Goal: Information Seeking & Learning: Learn about a topic

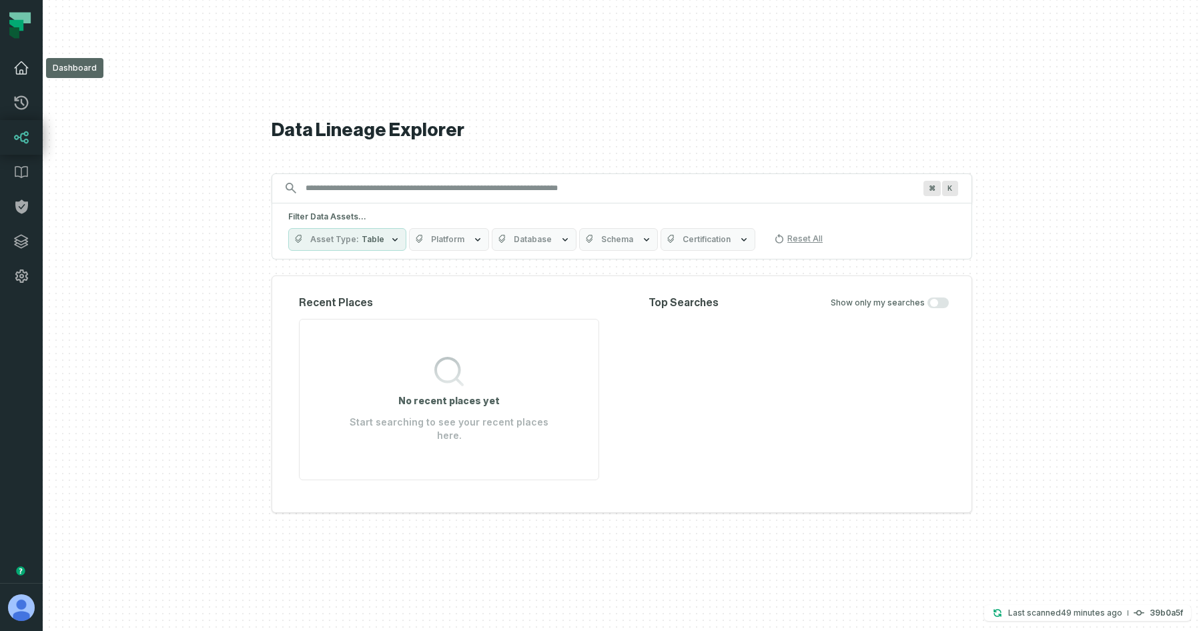
click at [21, 76] on link "Dashboard" at bounding box center [21, 68] width 43 height 35
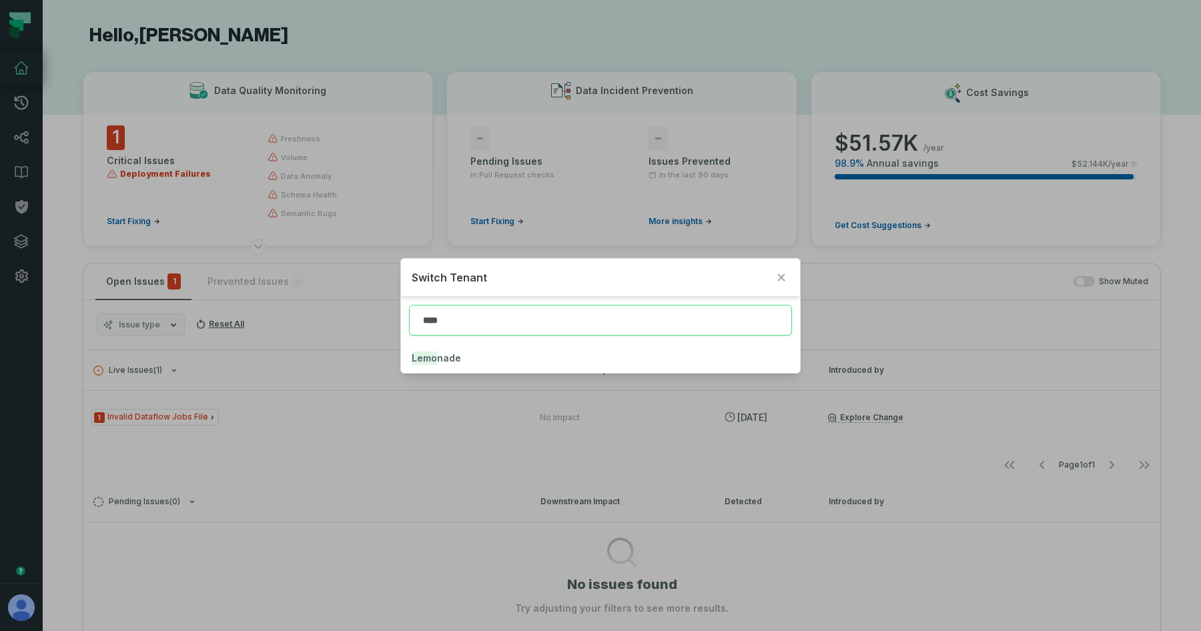
type input "****"
click button "Lemo nade" at bounding box center [600, 358] width 399 height 29
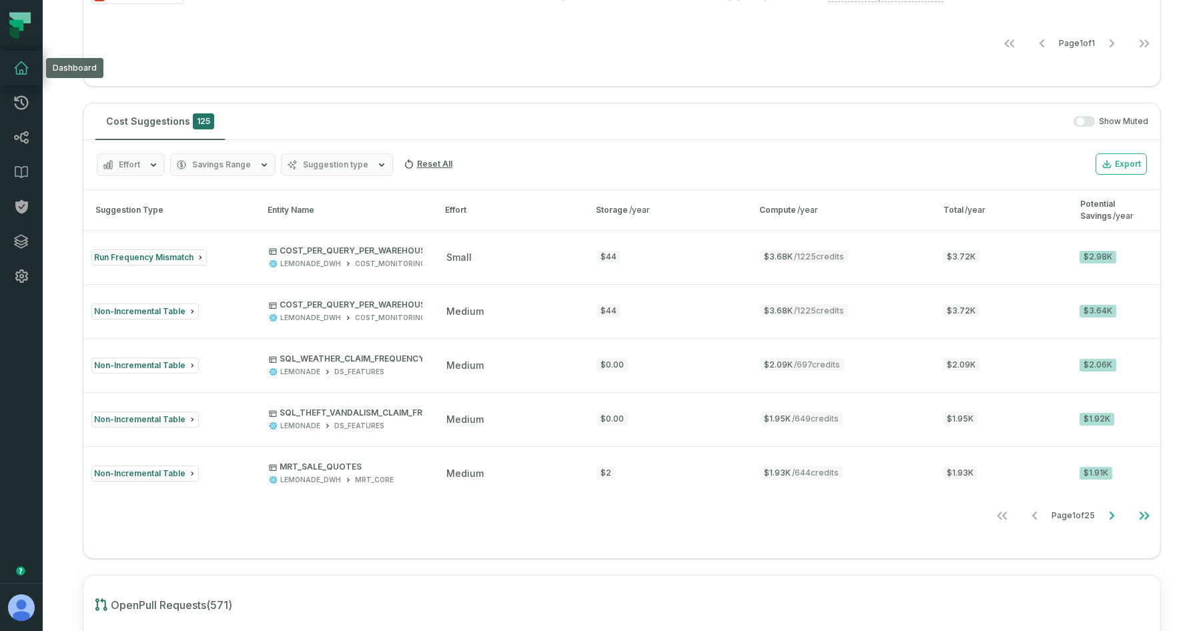
scroll to position [879, 0]
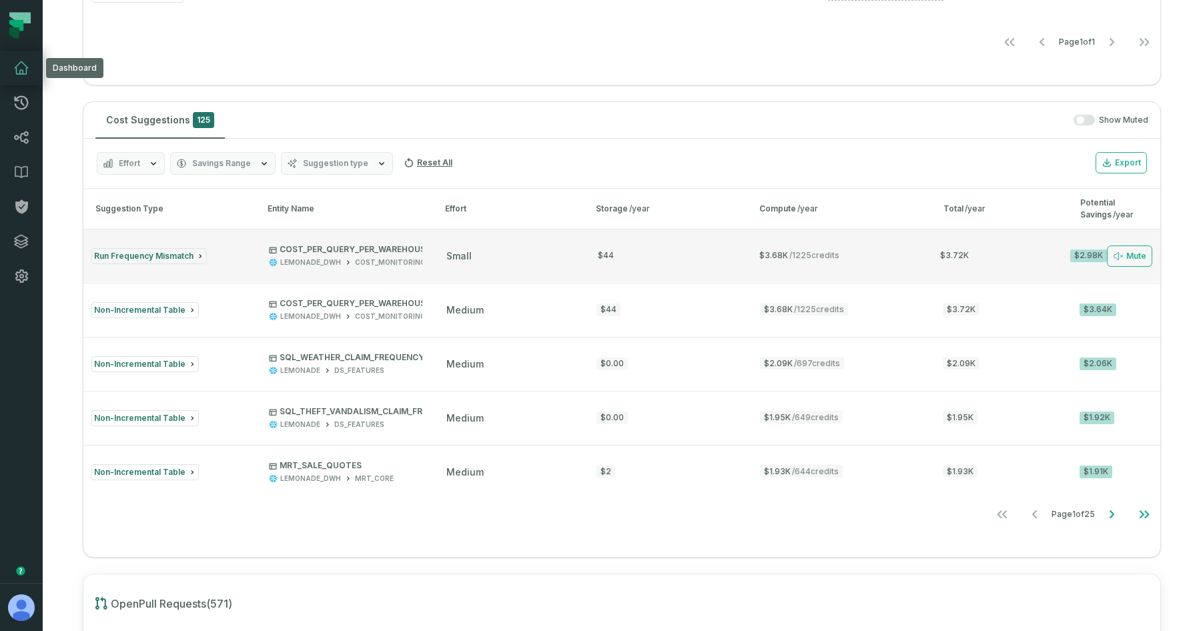
click at [236, 267] on button "Run Frequency Mismatch COST_PER_QUERY_PER_WAREHOUSE LEMONADE_DWH COST_MONITORIN…" at bounding box center [621, 255] width 1077 height 53
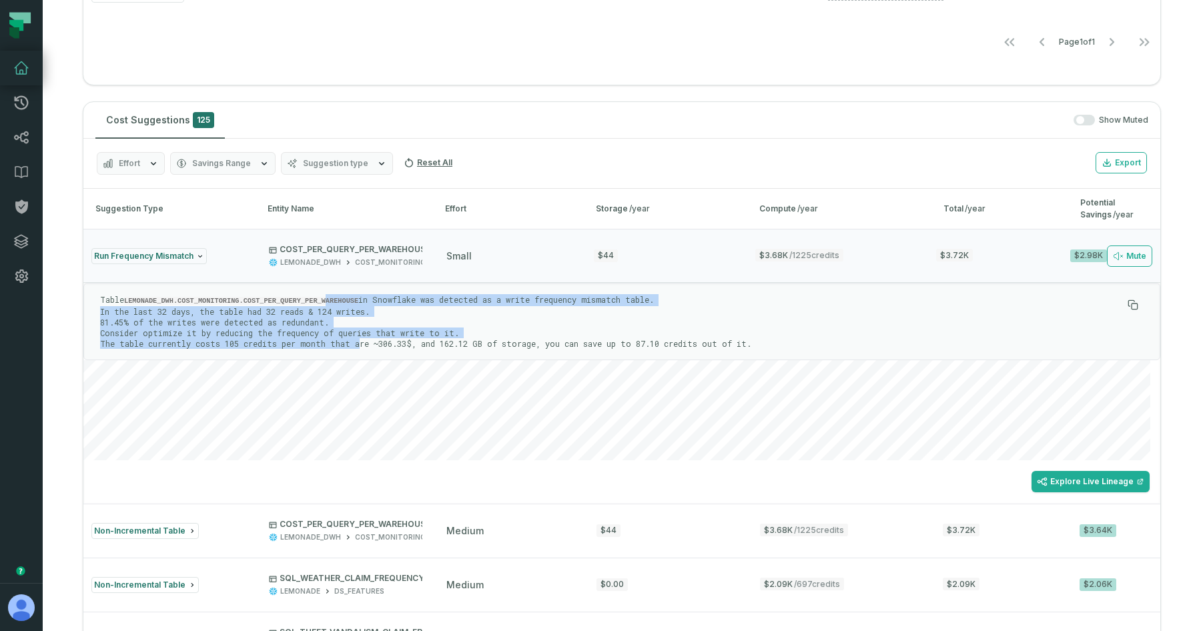
drag, startPoint x: 332, startPoint y: 302, endPoint x: 360, endPoint y: 340, distance: 48.2
click at [360, 340] on p "Table LEMONADE_DWH.COST_MONITORING.COST_PER_QUERY_PER_WAREHOUSE in Snowflake wa…" at bounding box center [611, 321] width 1022 height 55
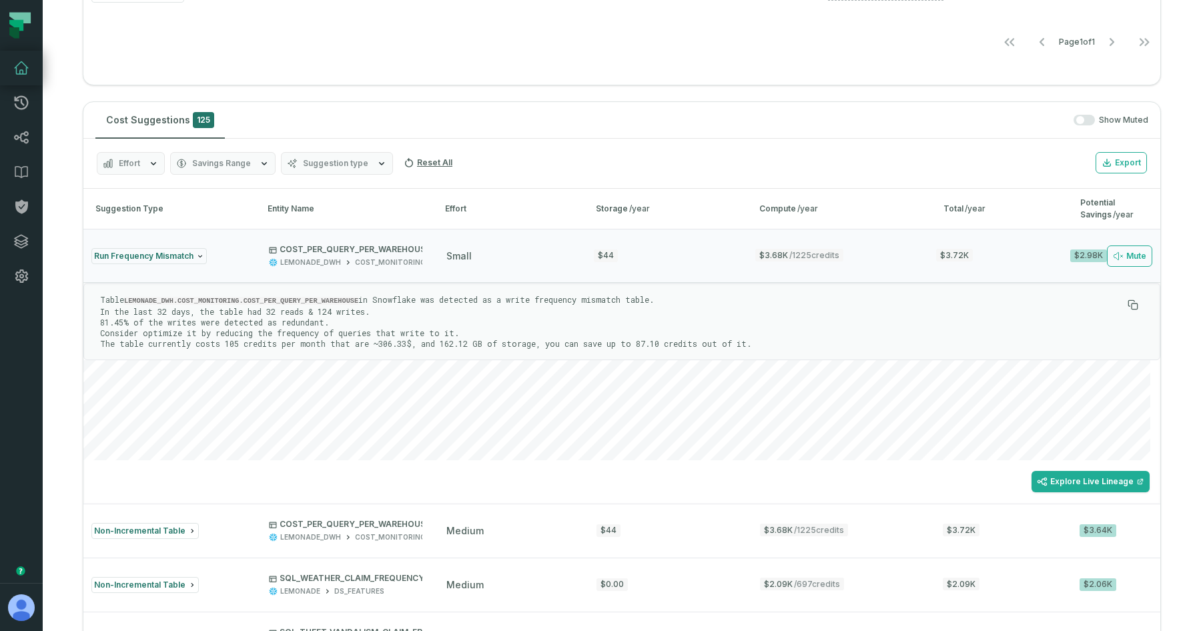
click at [374, 342] on p "Table LEMONADE_DWH.COST_MONITORING.COST_PER_QUERY_PER_WAREHOUSE in Snowflake wa…" at bounding box center [611, 321] width 1022 height 55
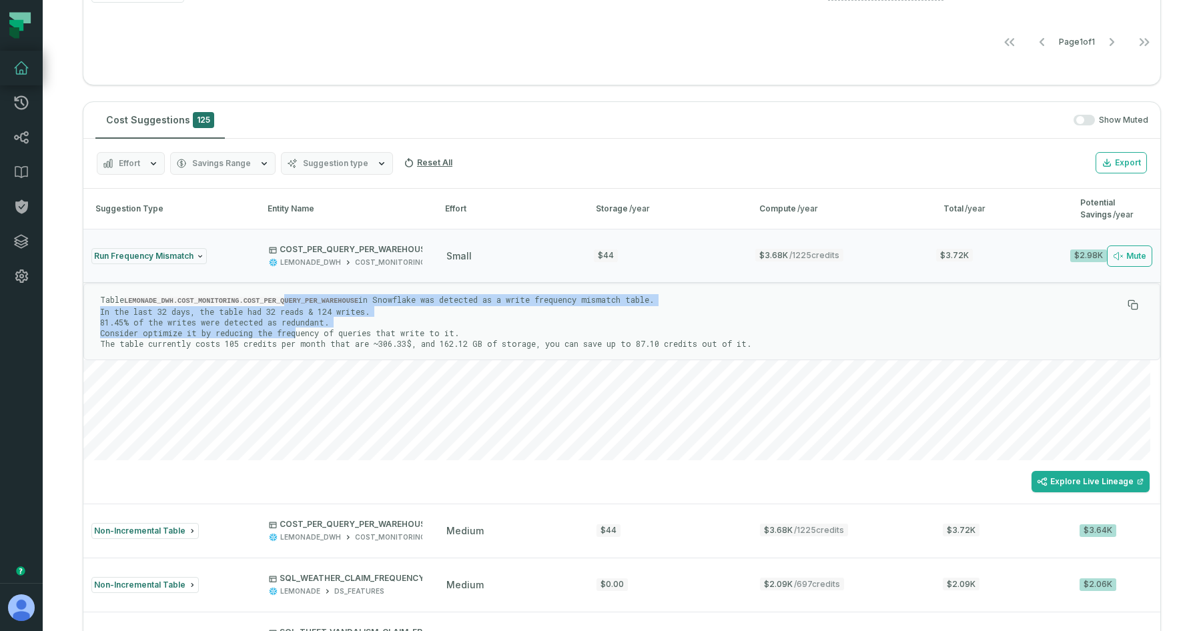
drag, startPoint x: 291, startPoint y: 303, endPoint x: 299, endPoint y: 334, distance: 32.4
click at [299, 335] on p "Table LEMONADE_DWH.COST_MONITORING.COST_PER_QUERY_PER_WAREHOUSE in Snowflake wa…" at bounding box center [611, 321] width 1022 height 55
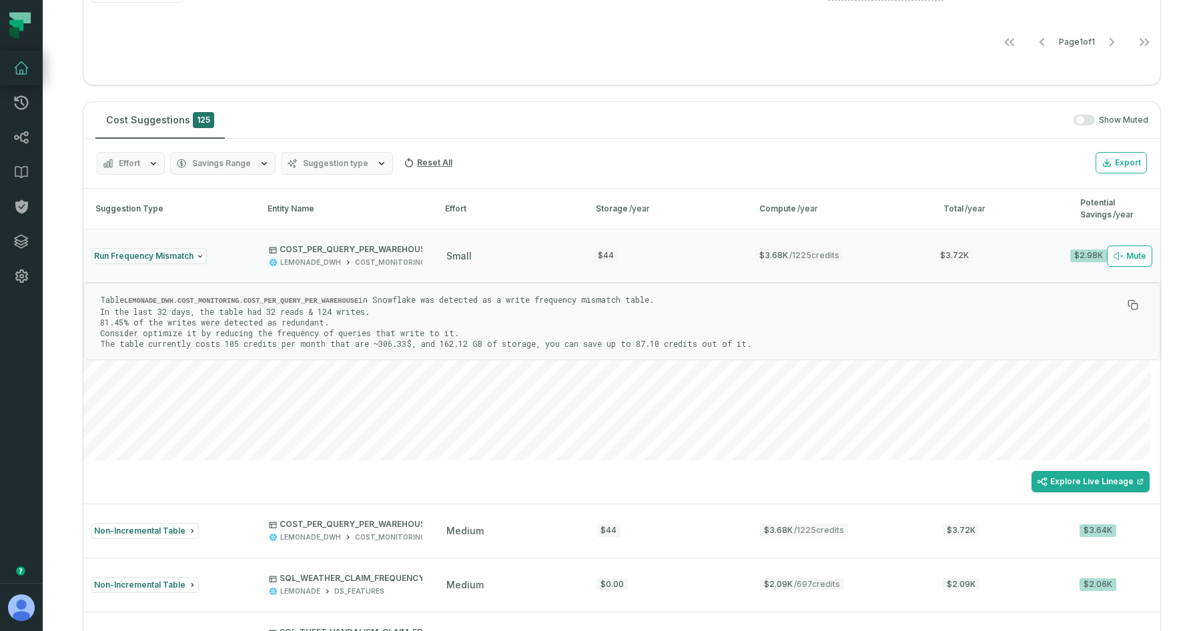
click at [349, 333] on p "Table LEMONADE_DWH.COST_MONITORING.COST_PER_QUERY_PER_WAREHOUSE in Snowflake wa…" at bounding box center [611, 321] width 1022 height 55
click at [552, 260] on div "small" at bounding box center [507, 256] width 123 height 13
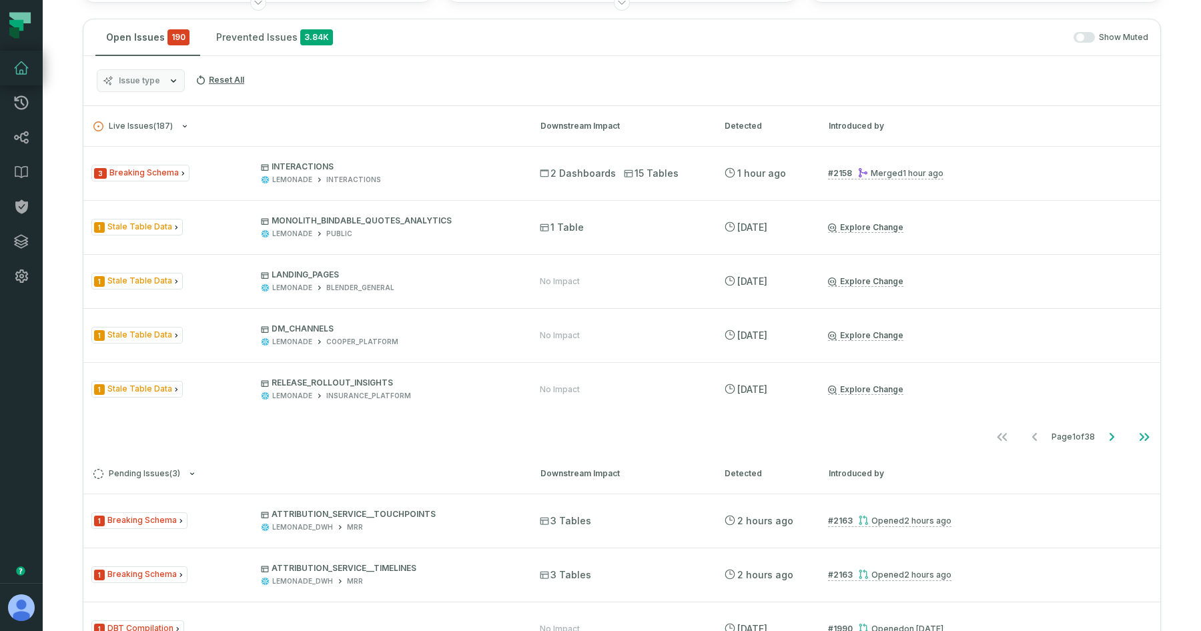
scroll to position [0, 0]
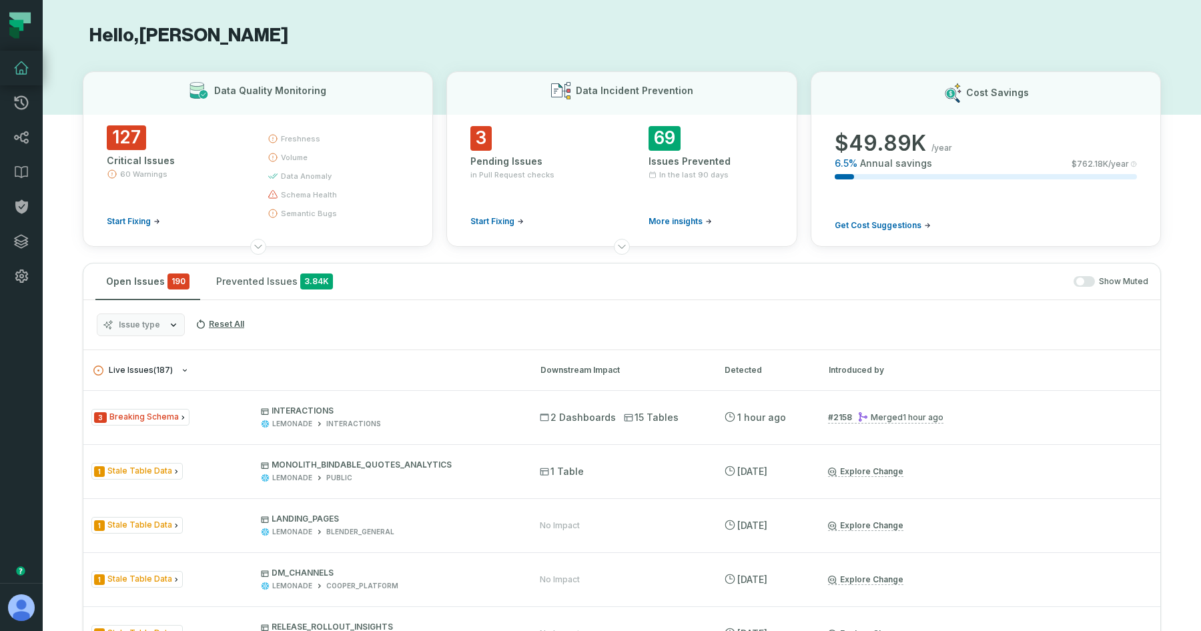
click at [161, 370] on span "Live Issues ( 187 )" at bounding box center [132, 371] width 79 height 10
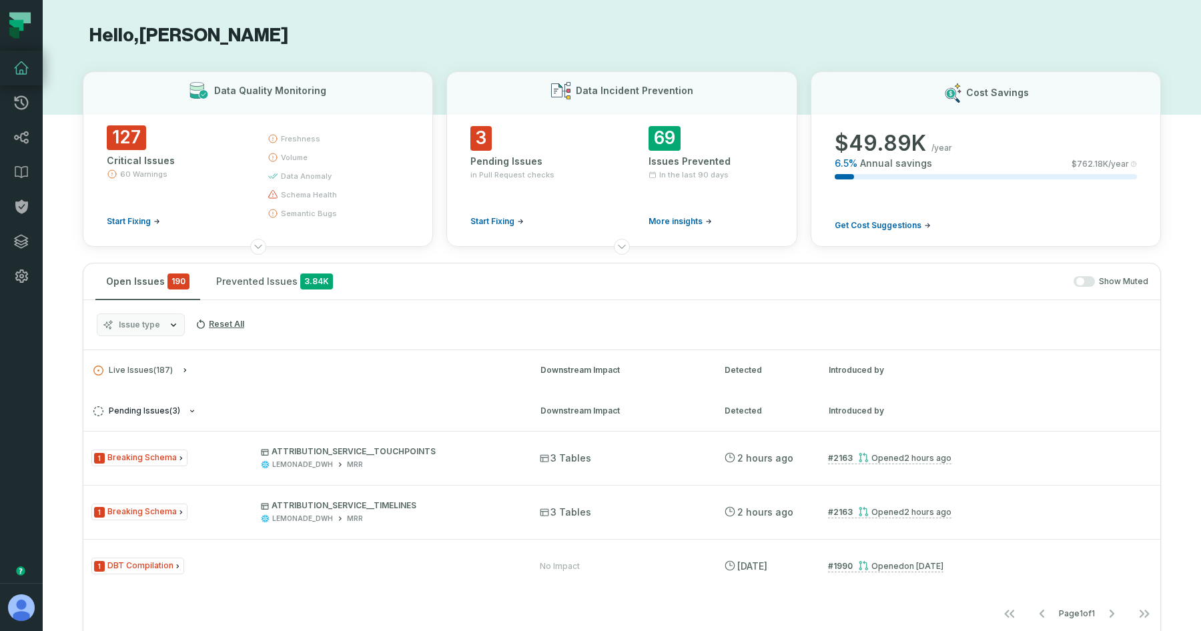
click at [163, 412] on span "Pending Issues ( 3 )" at bounding box center [136, 411] width 87 height 10
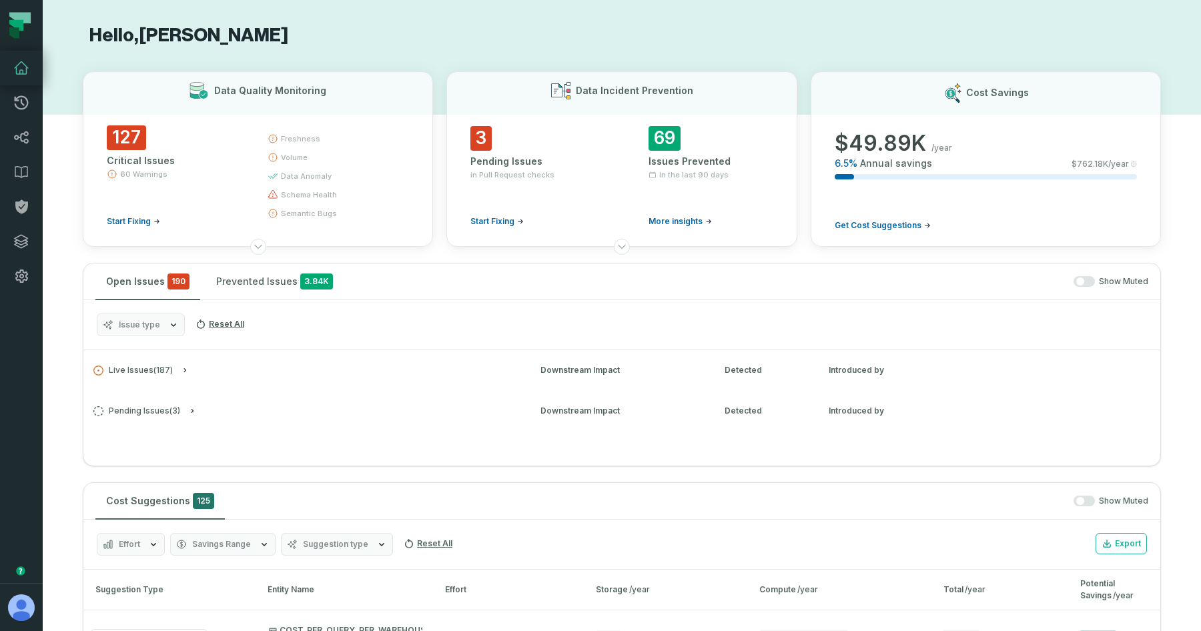
click at [389, 282] on div "Show Muted" at bounding box center [748, 281] width 799 height 11
